Goal: Task Accomplishment & Management: Manage account settings

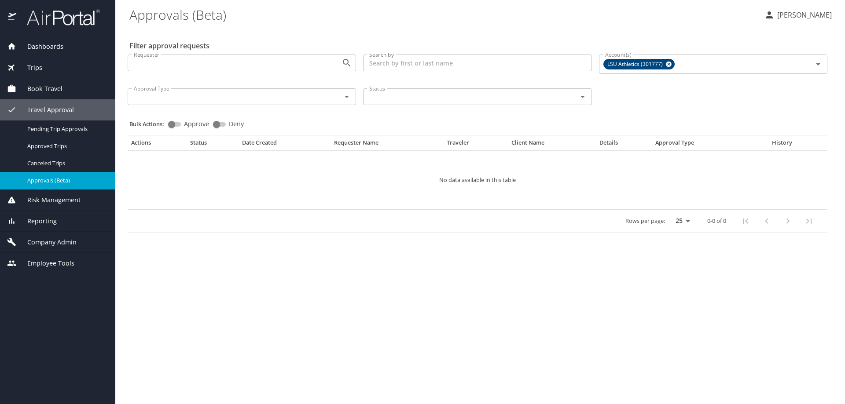
click at [62, 243] on span "Company Admin" at bounding box center [46, 243] width 60 height 10
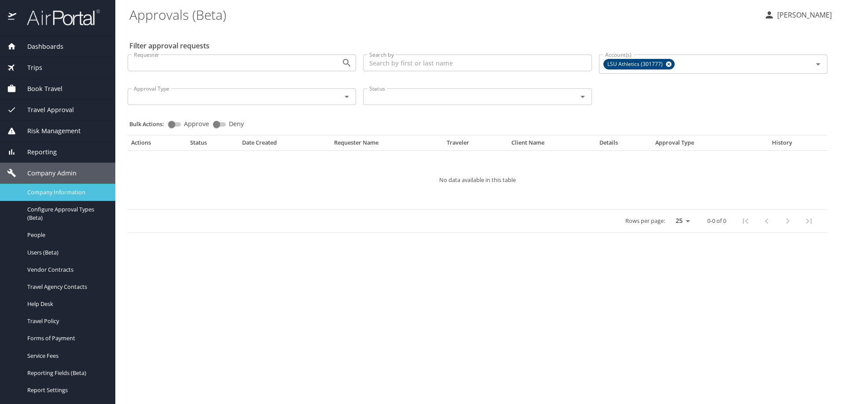
click at [70, 191] on span "Company Information" at bounding box center [65, 192] width 77 height 8
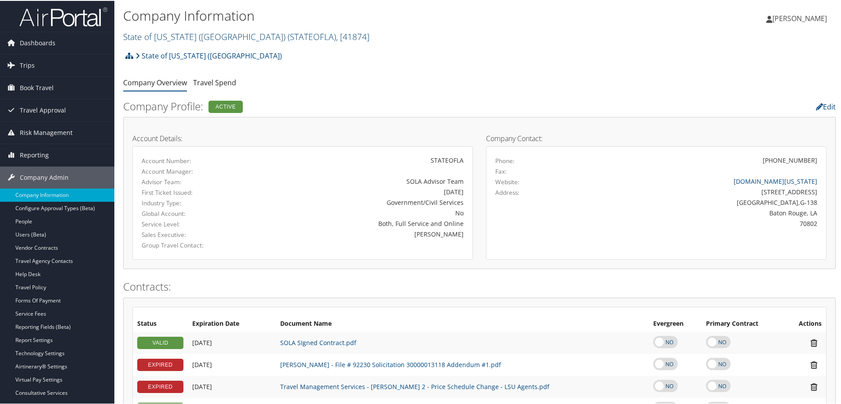
click at [209, 38] on link "State of Louisiana (SOLA) ( STATEOFLA ) , [ 41874 ]" at bounding box center [246, 36] width 246 height 12
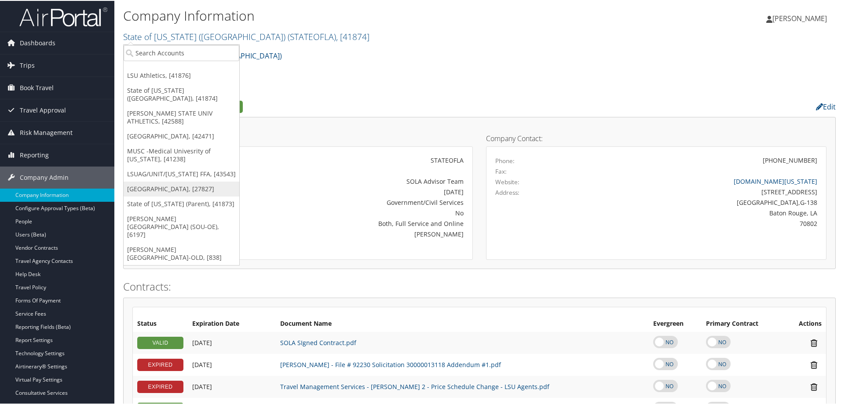
click at [168, 186] on link "Colgate University, [27827]" at bounding box center [182, 188] width 116 height 15
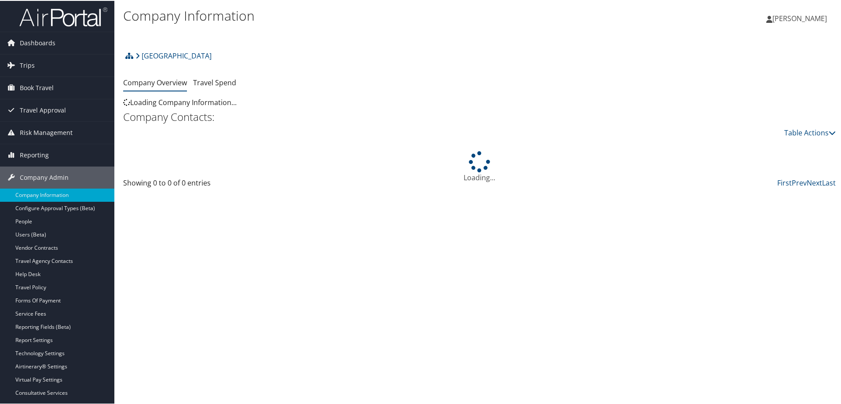
click at [42, 313] on link "Service Fees" at bounding box center [57, 313] width 114 height 13
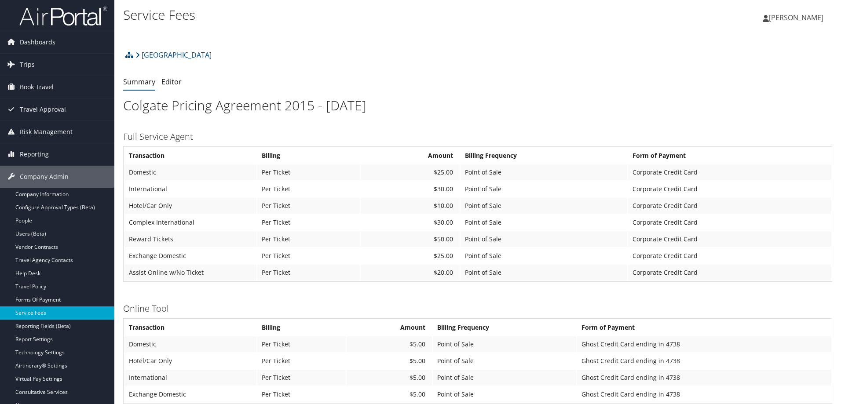
scroll to position [369, 0]
